Goal: Transaction & Acquisition: Book appointment/travel/reservation

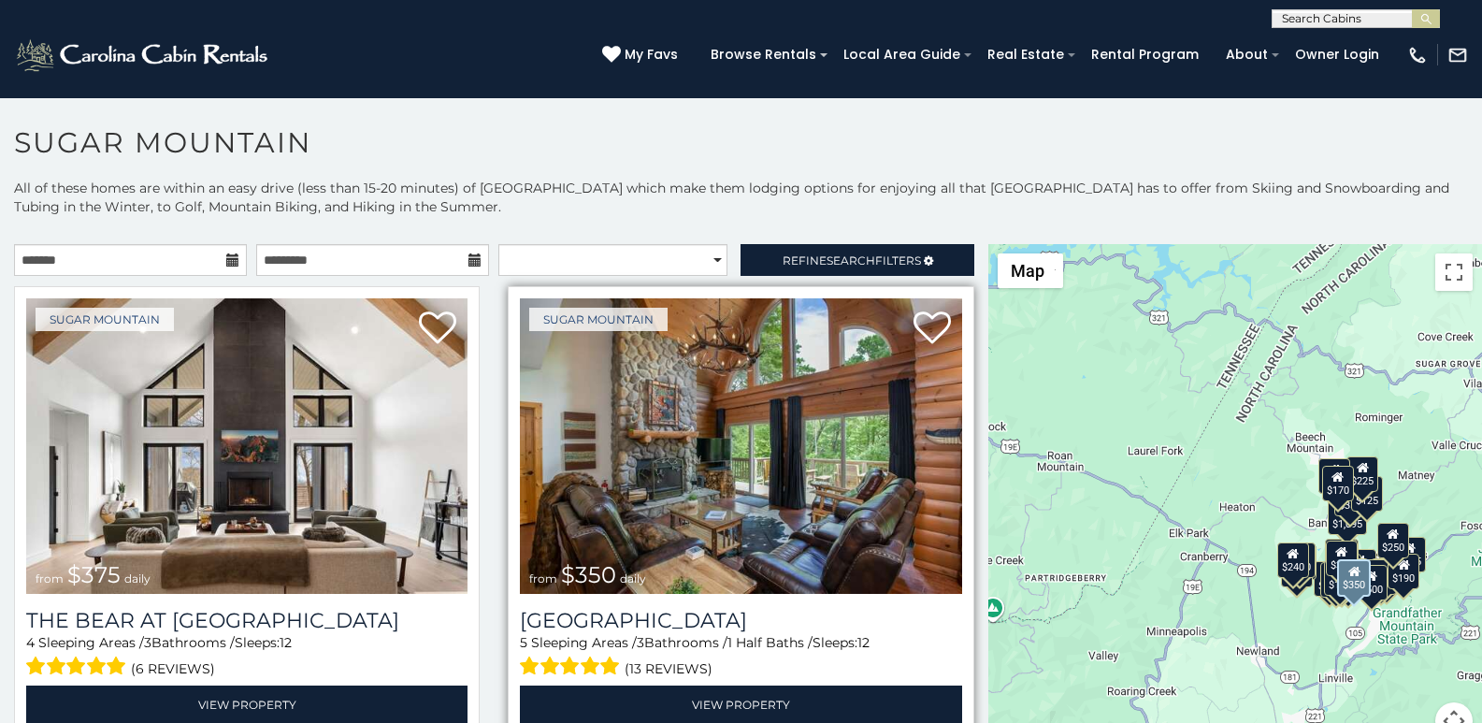
click at [594, 718] on div "Sugar Mountain from $350 daily Grouse Moor Lodge 5 Sleeping Areas / 3 Bathrooms…" at bounding box center [741, 511] width 466 height 451
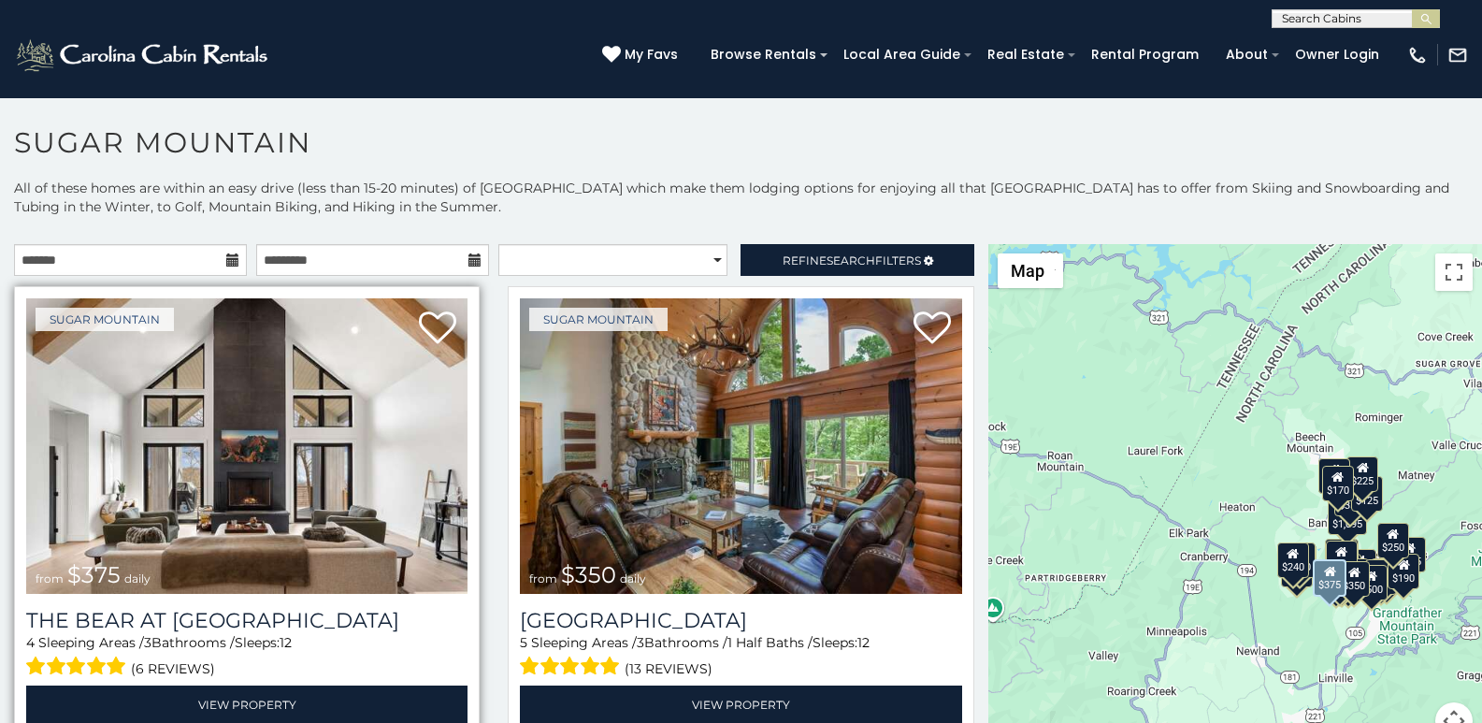
click at [82, 718] on div "Sugar Mountain from $375 daily The Bear At Sugar Mountain 4 Sleeping Areas / 3 …" at bounding box center [247, 511] width 466 height 451
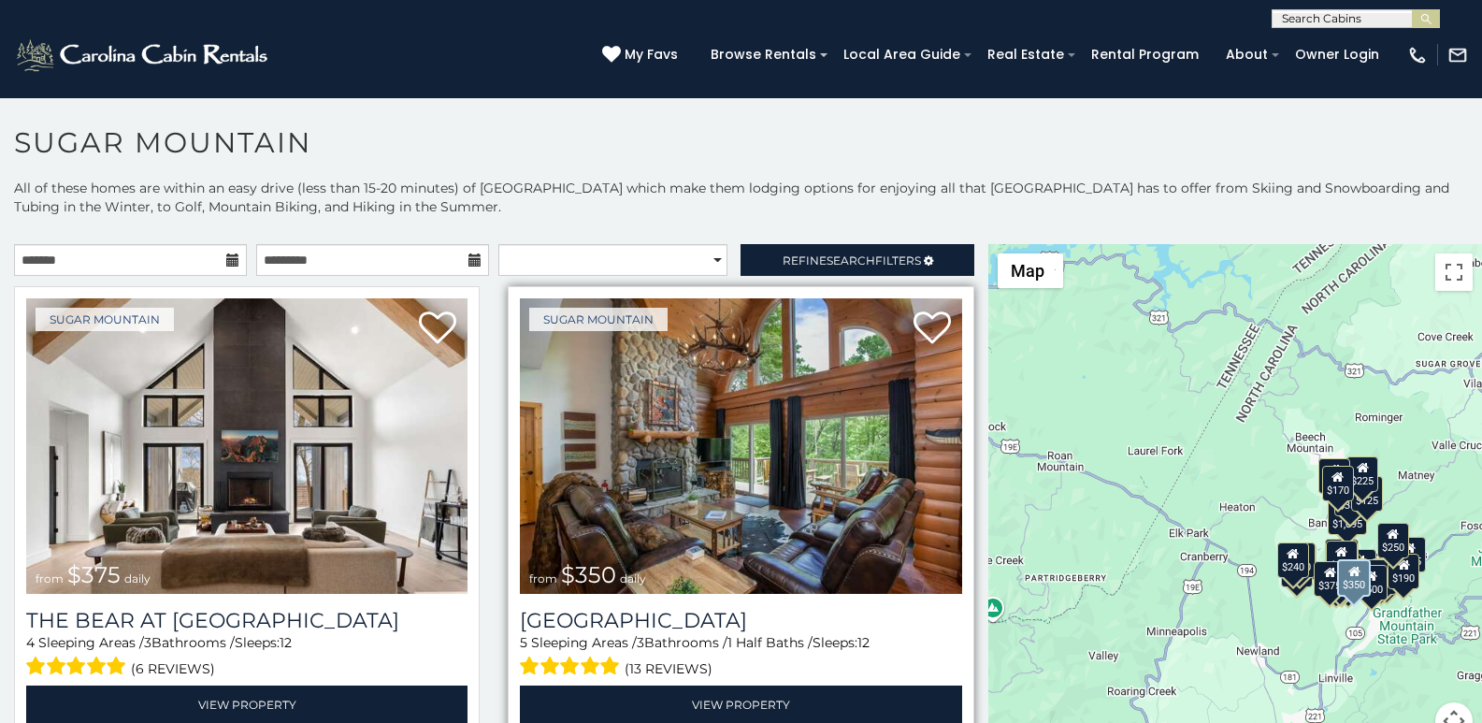
click at [571, 353] on img at bounding box center [740, 446] width 441 height 296
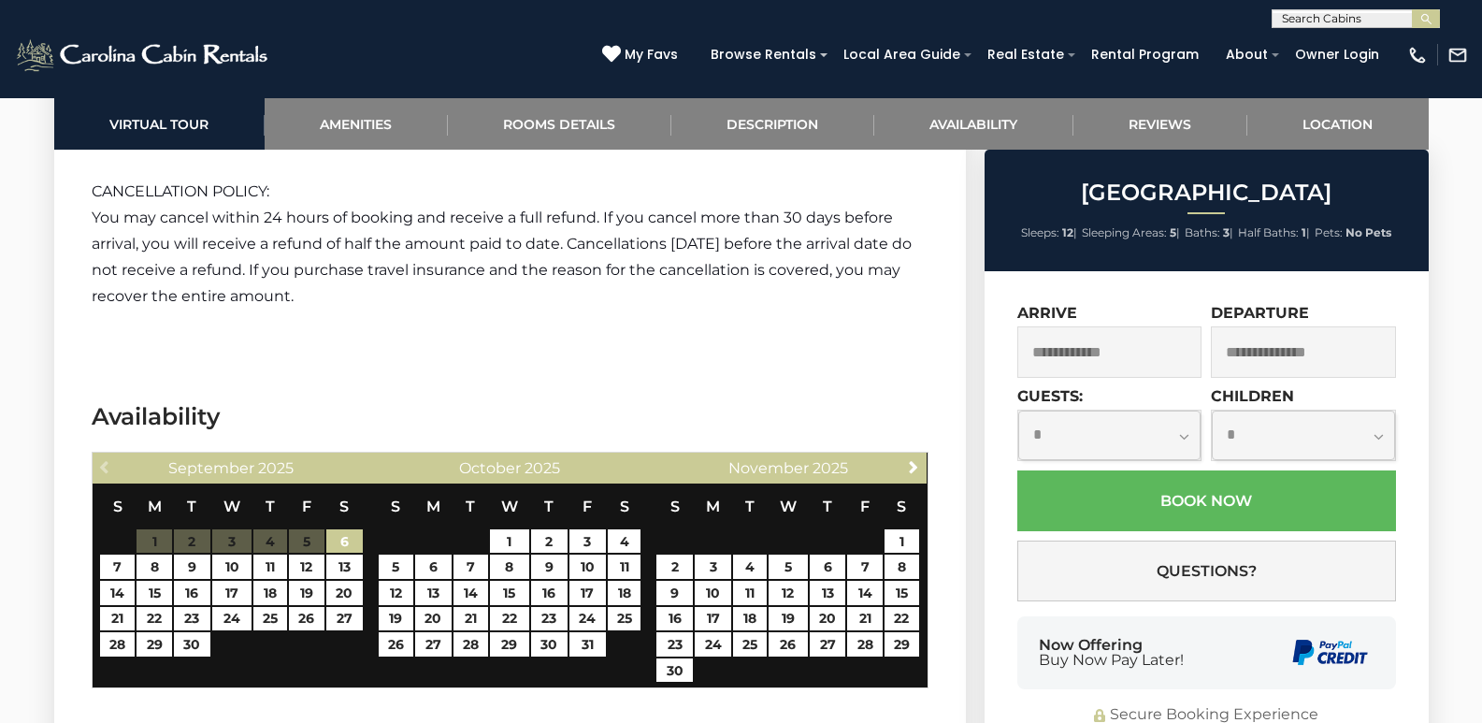
scroll to position [3780, 0]
